Goal: Find specific page/section: Find specific page/section

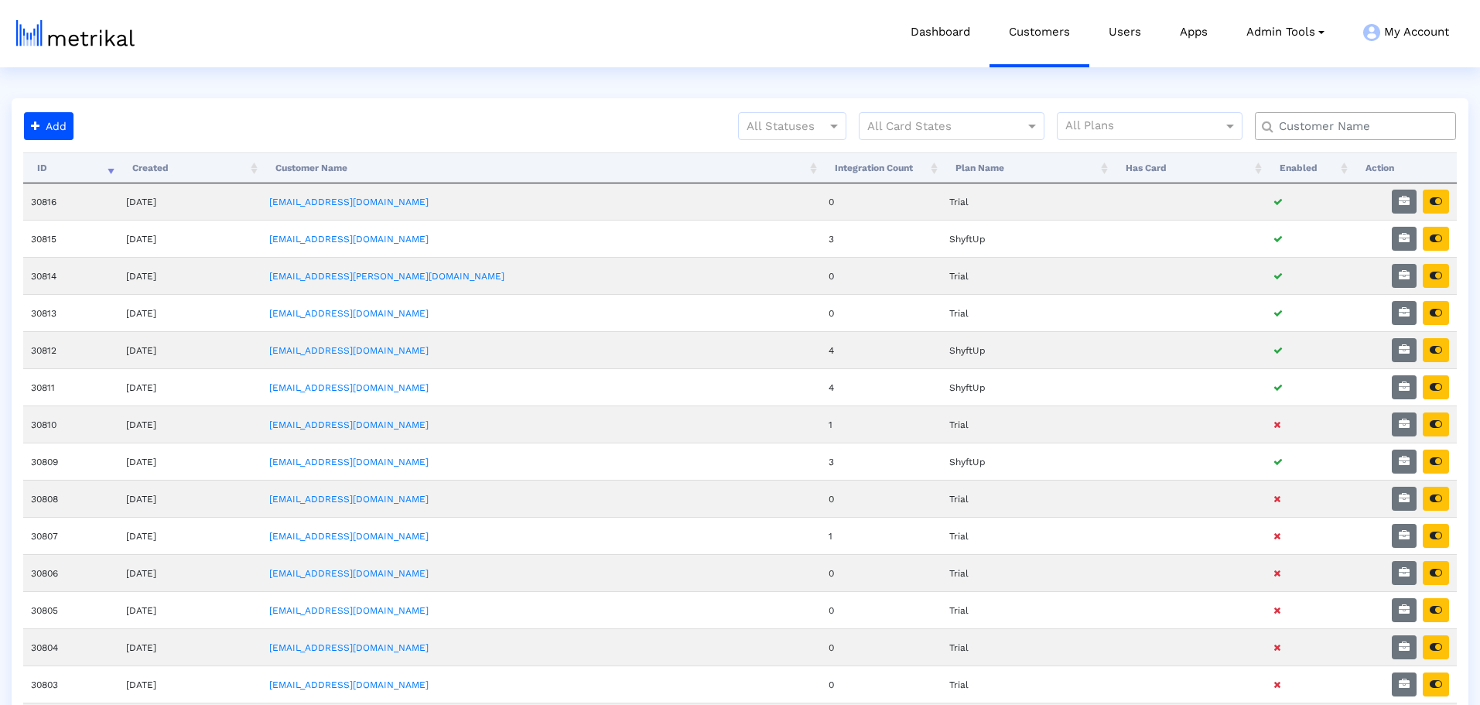
click at [1269, 125] on div at bounding box center [1355, 126] width 201 height 28
click at [1296, 130] on input "text" at bounding box center [1359, 126] width 182 height 16
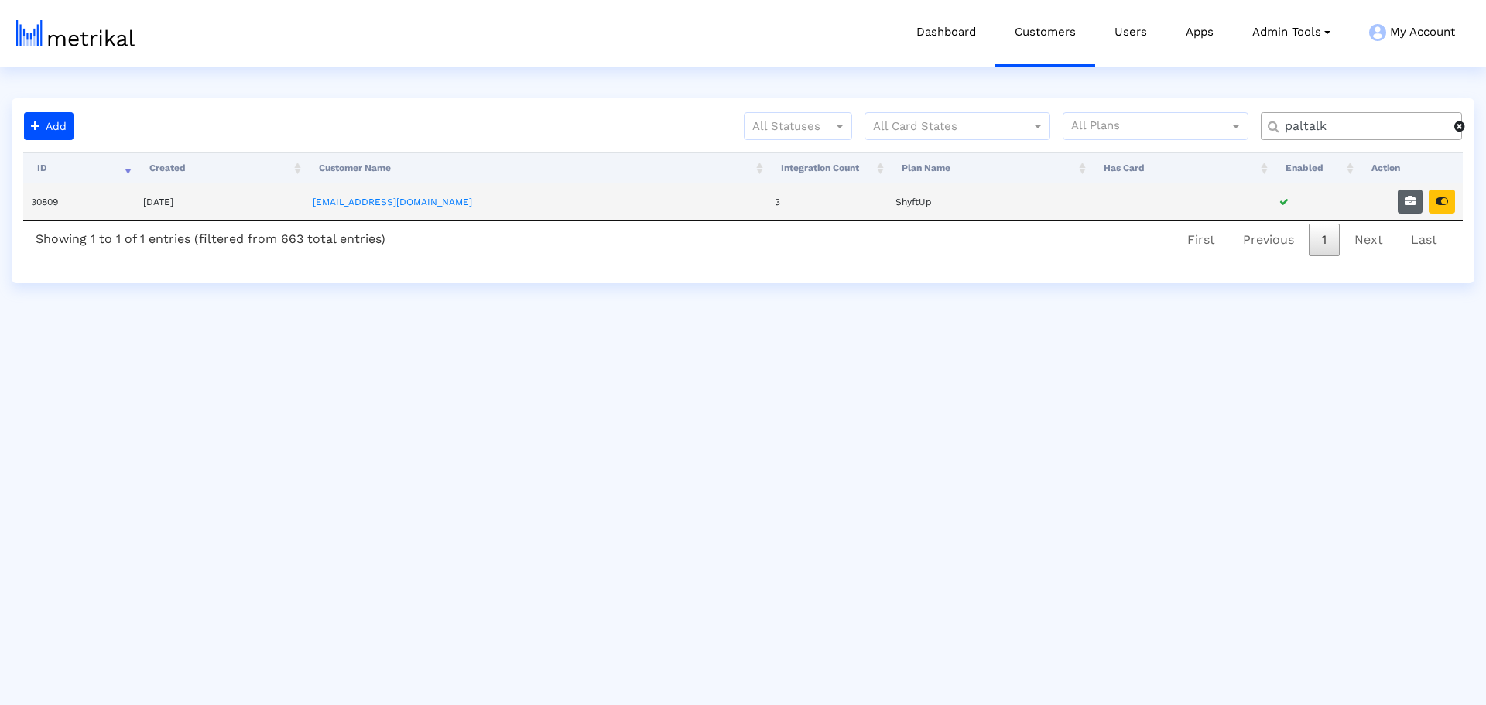
type input "paltalk"
click at [1409, 203] on icon "button" at bounding box center [1410, 201] width 11 height 11
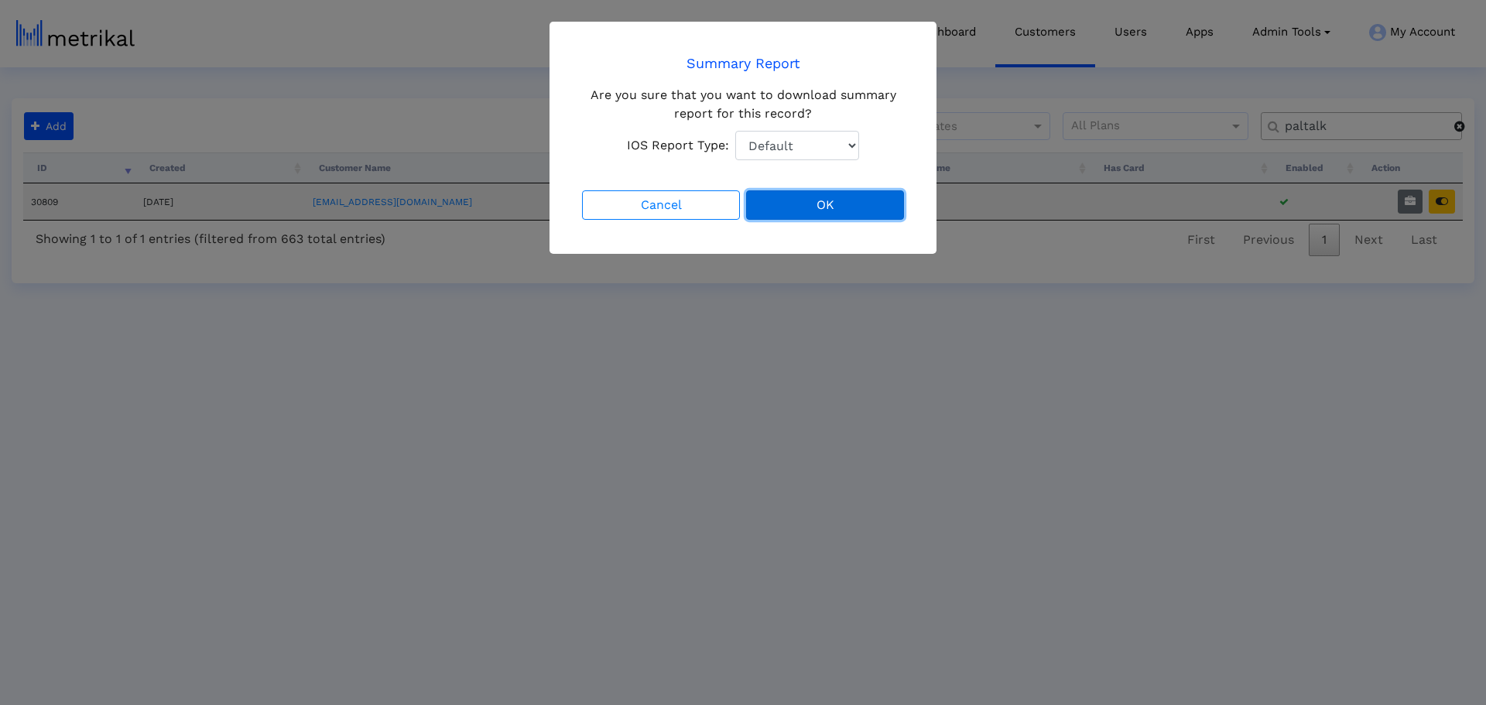
click at [802, 212] on button "OK" at bounding box center [825, 204] width 158 height 29
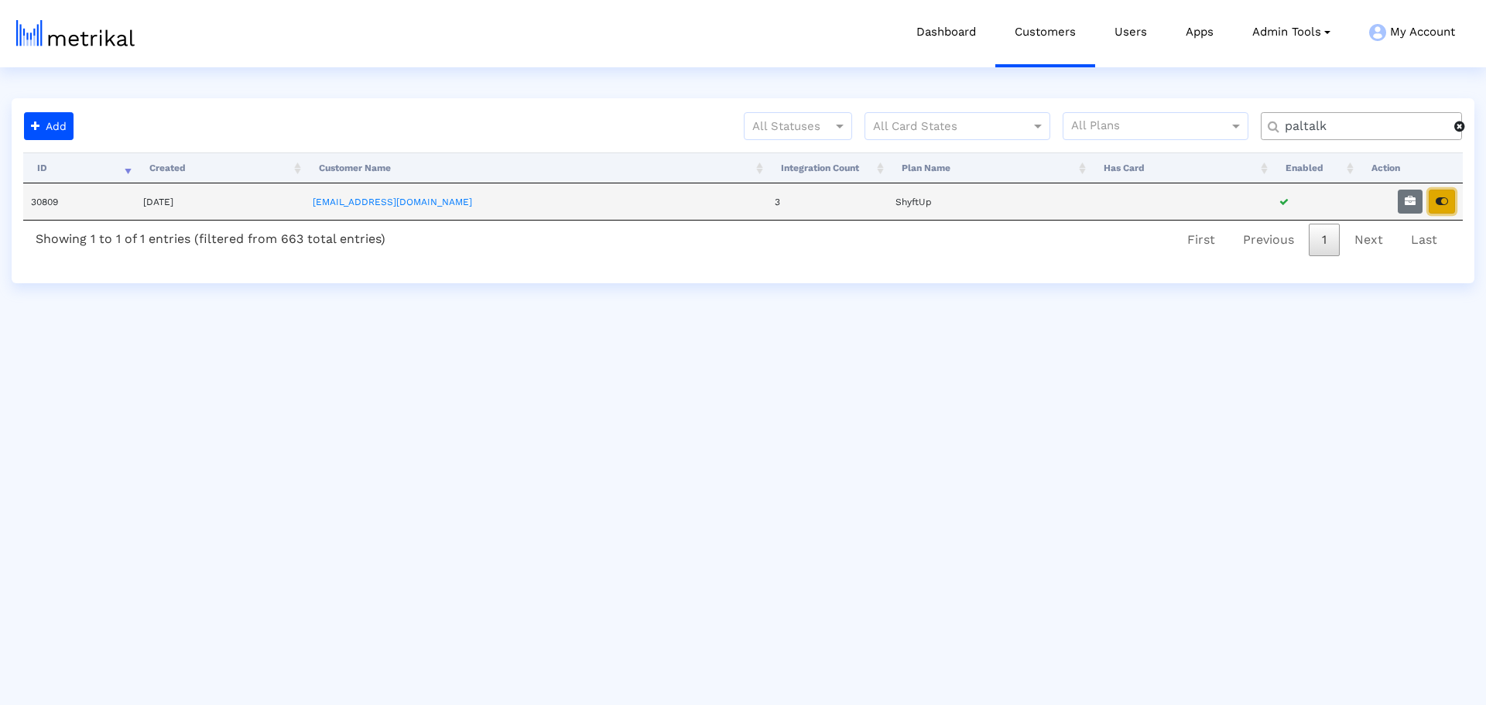
click at [1446, 195] on button "button" at bounding box center [1442, 202] width 26 height 24
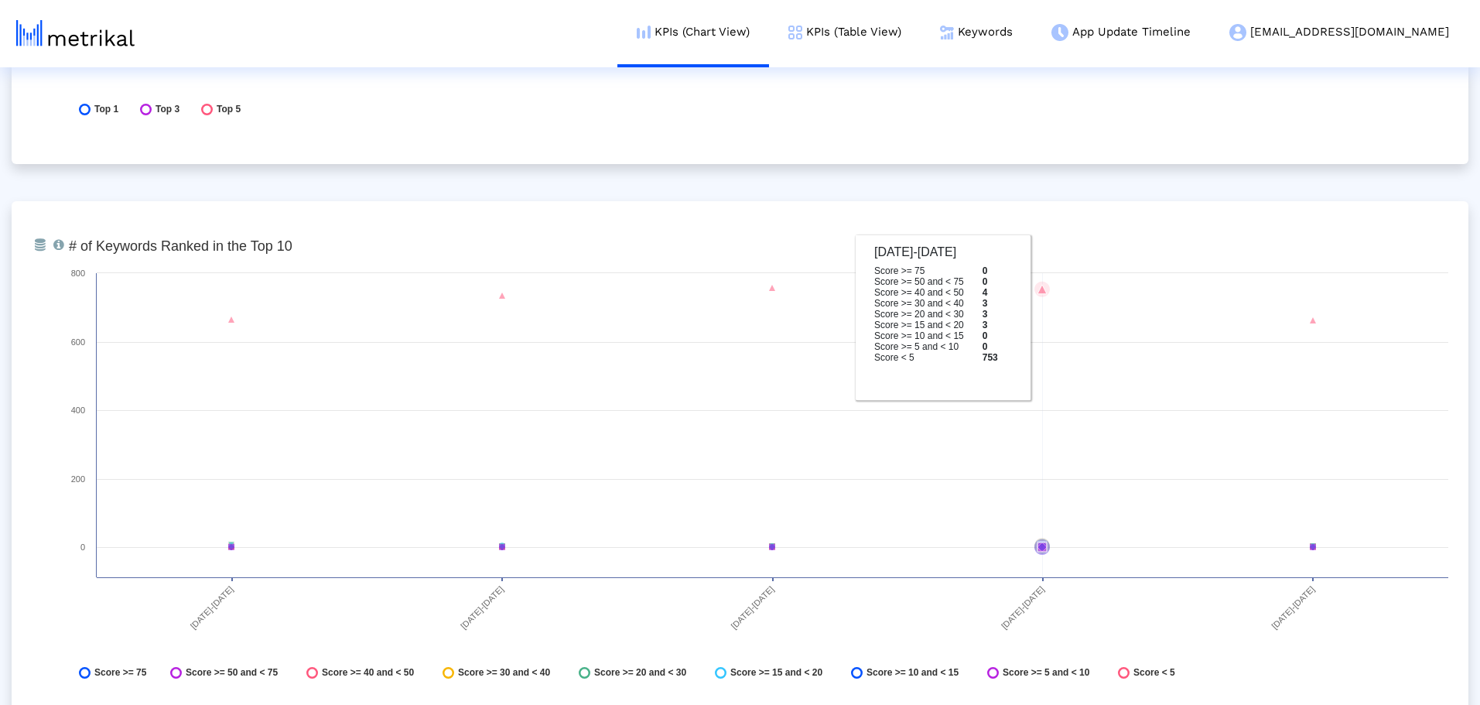
scroll to position [5825, 0]
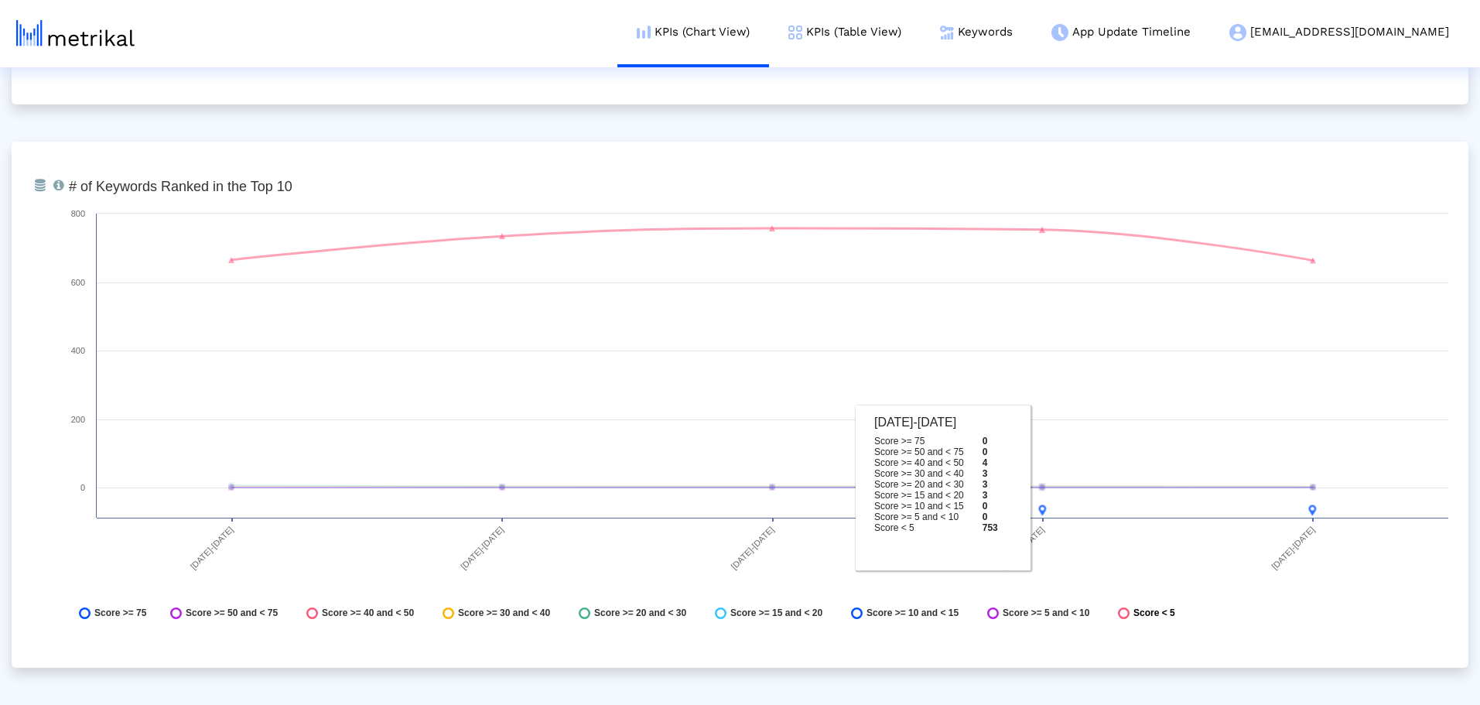
click at [1152, 613] on span "Score < 5" at bounding box center [1155, 613] width 42 height 12
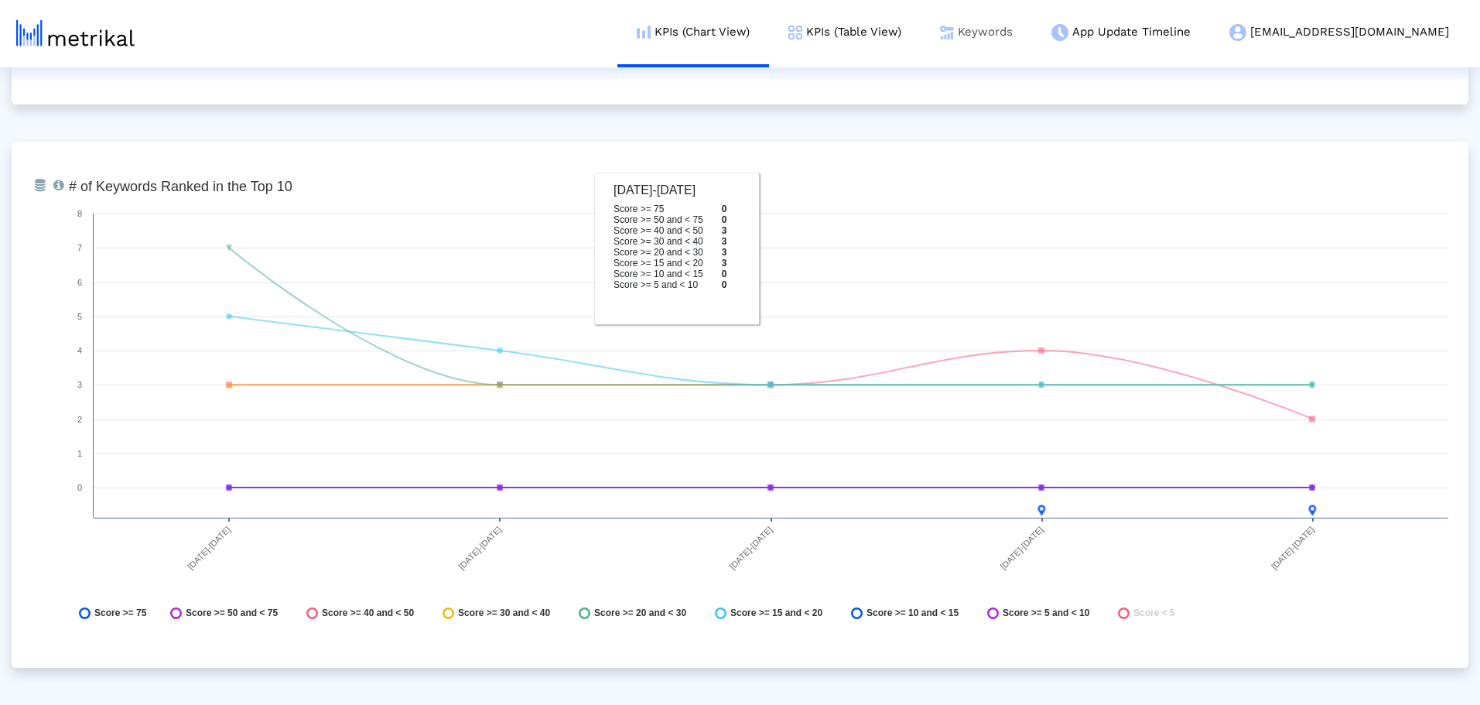
click at [1032, 39] on link "Keywords" at bounding box center [976, 32] width 111 height 64
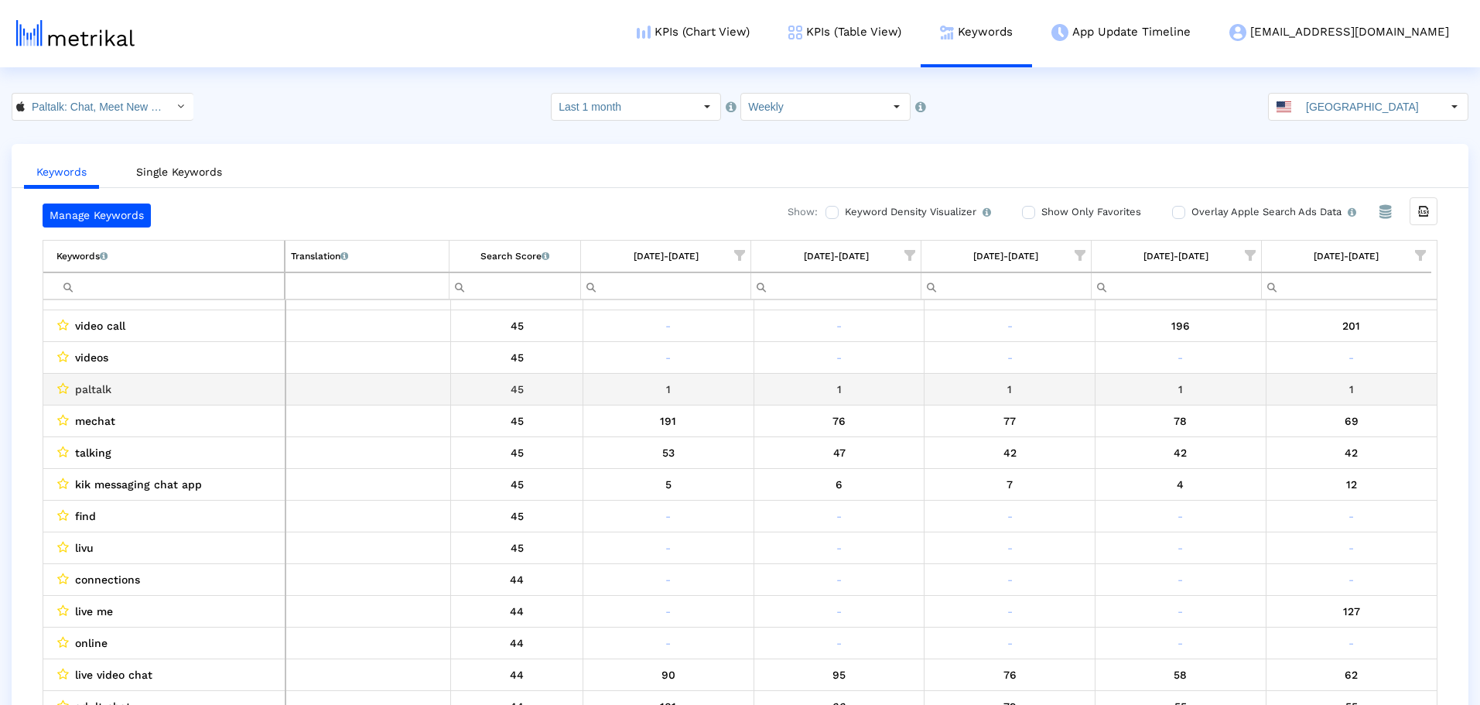
scroll to position [2554, 0]
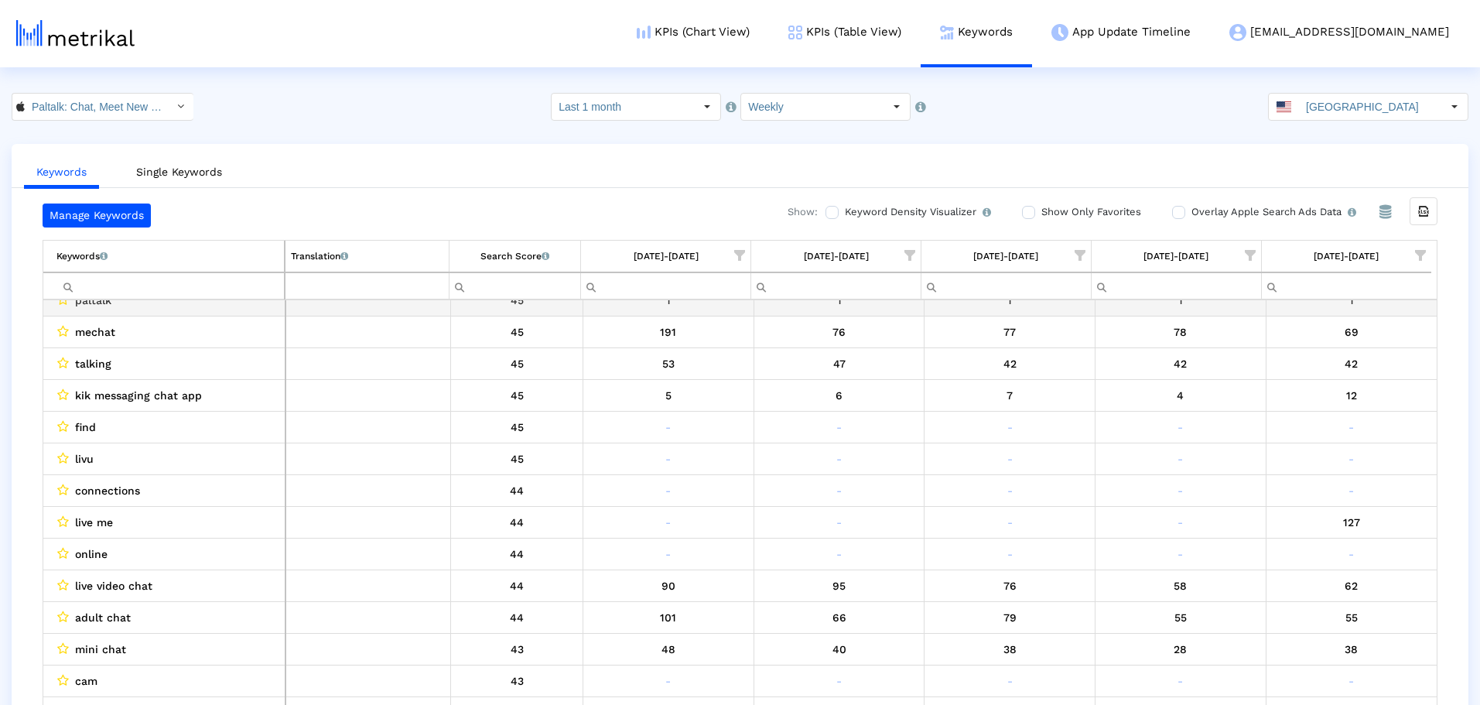
click at [149, 291] on input "Filter cell" at bounding box center [170, 286] width 228 height 26
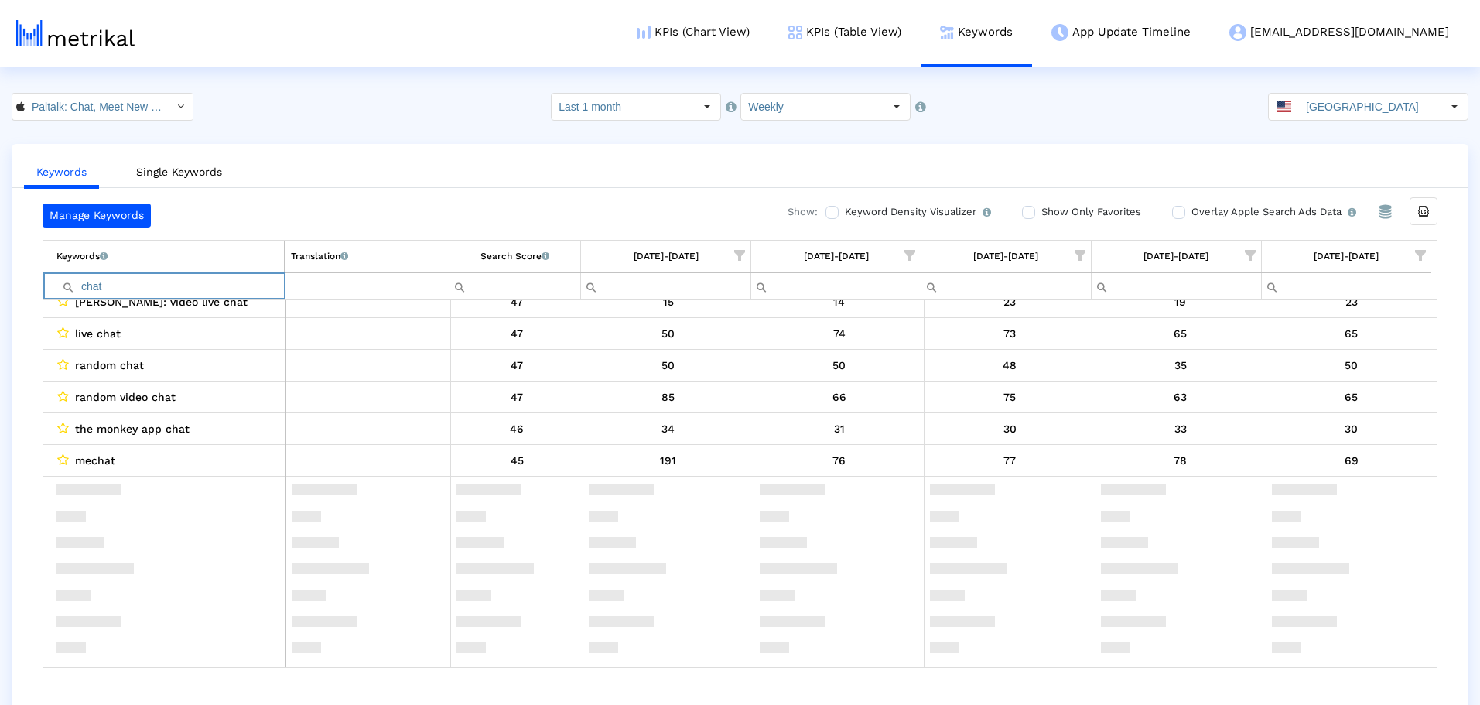
scroll to position [0, 0]
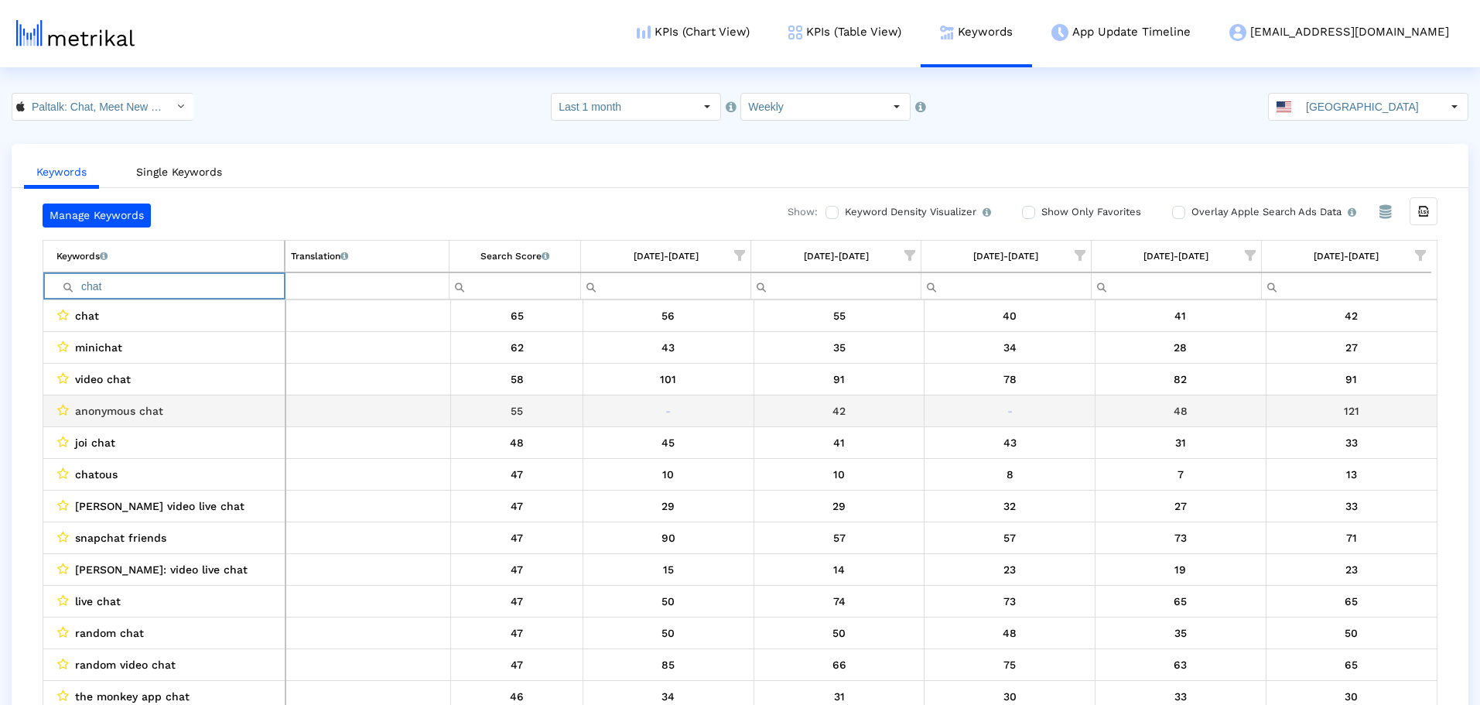
type input "chat"
drag, startPoint x: 190, startPoint y: 408, endPoint x: 60, endPoint y: 410, distance: 129.3
click at [60, 410] on div "anonymous chat" at bounding box center [167, 411] width 223 height 20
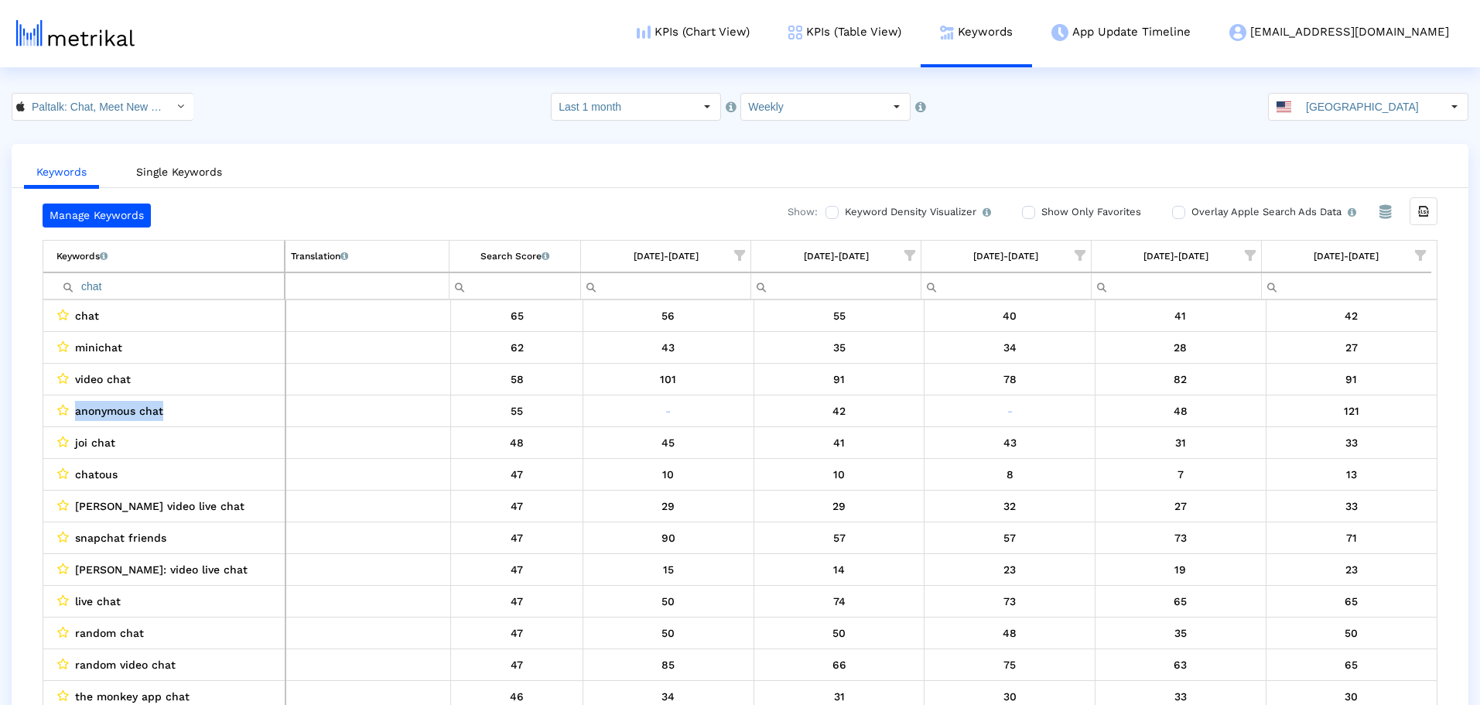
copy div "anonymous chat"
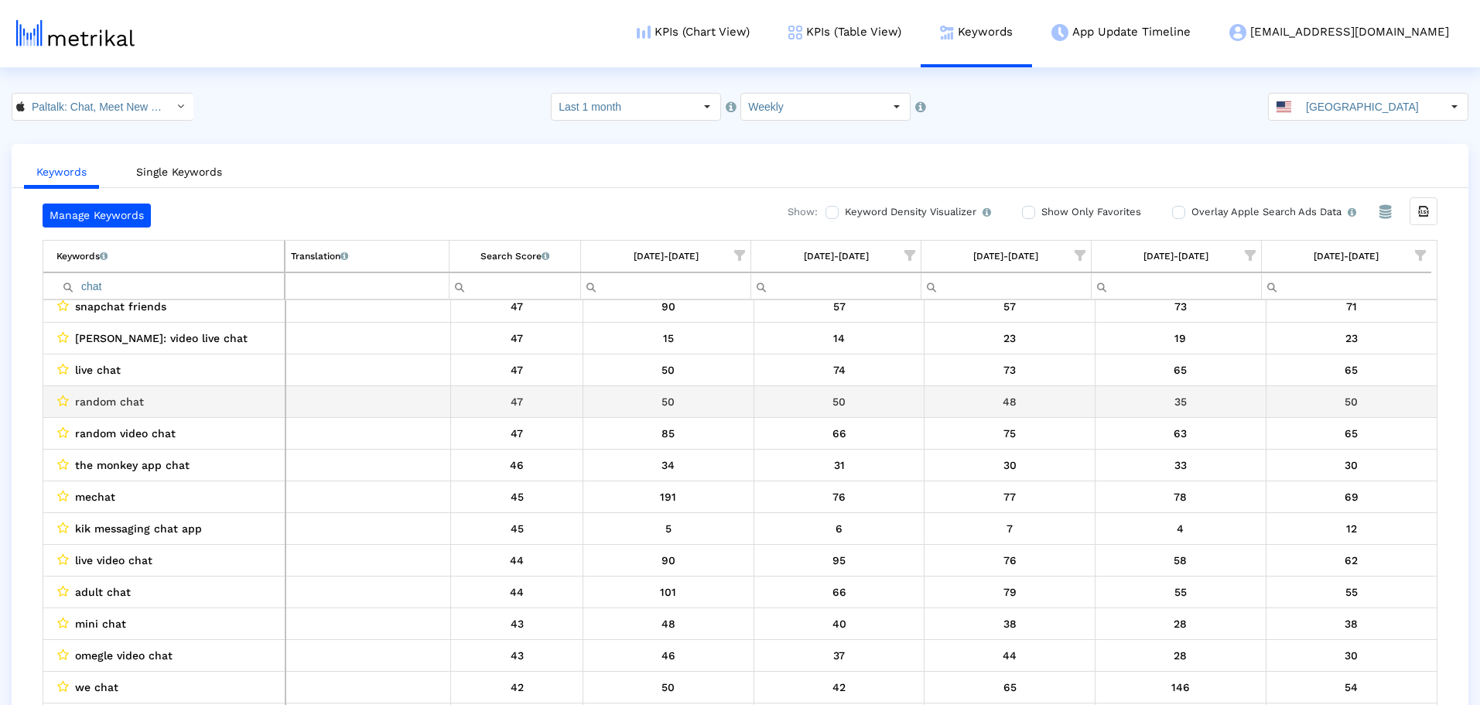
scroll to position [232, 0]
